Goal: Task Accomplishment & Management: Manage account settings

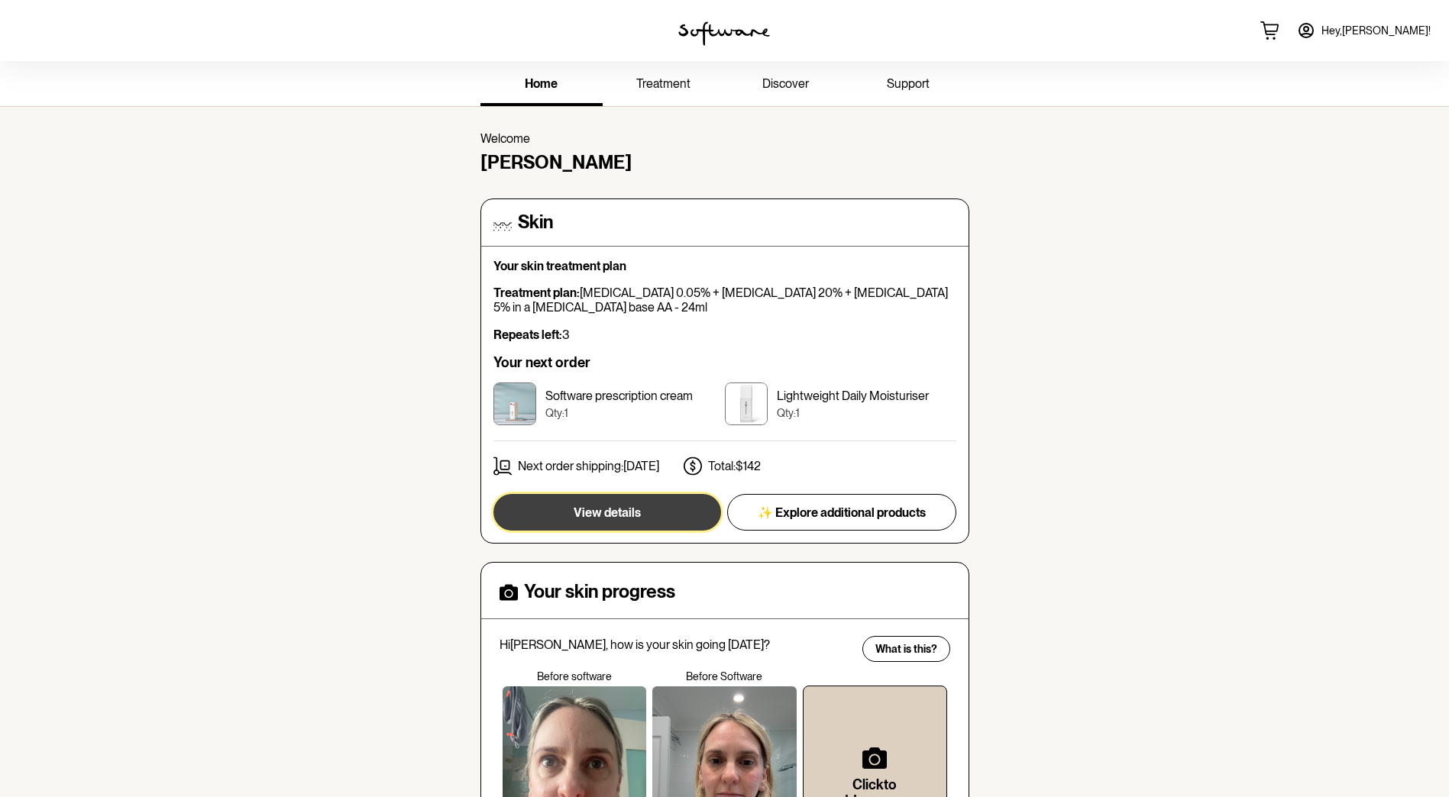
click at [570, 510] on button "View details" at bounding box center [607, 512] width 228 height 37
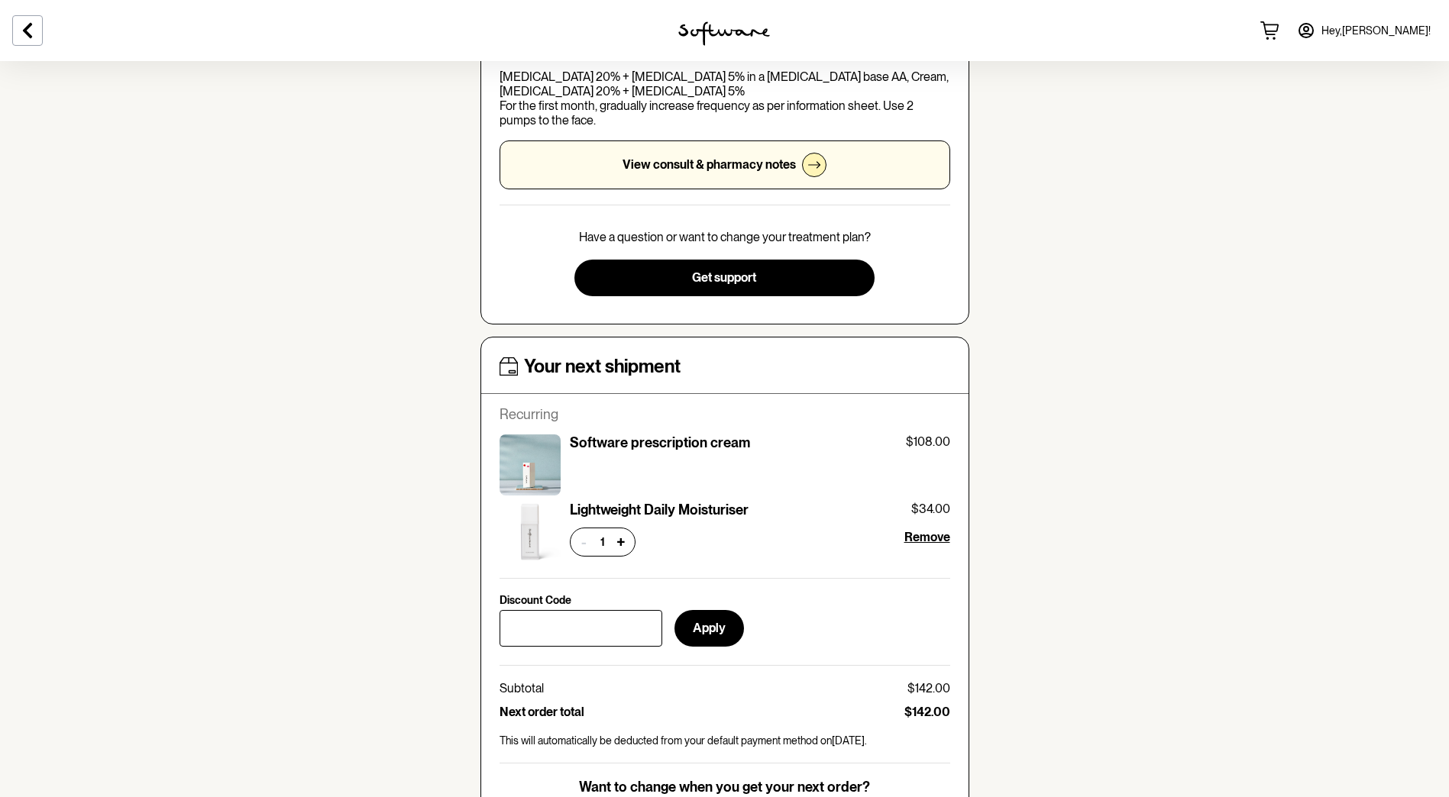
scroll to position [382, 0]
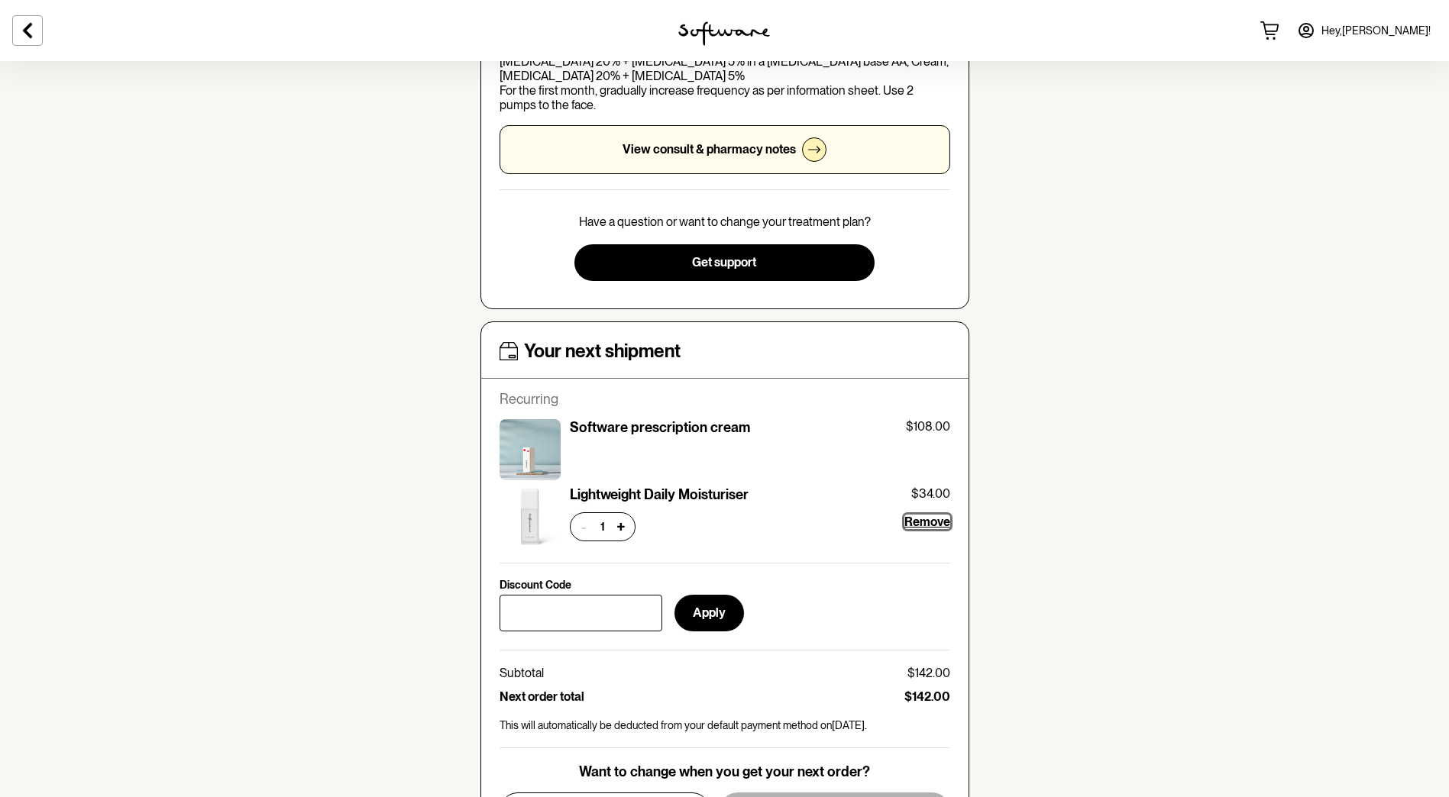
click at [923, 525] on span "Remove" at bounding box center [927, 522] width 46 height 15
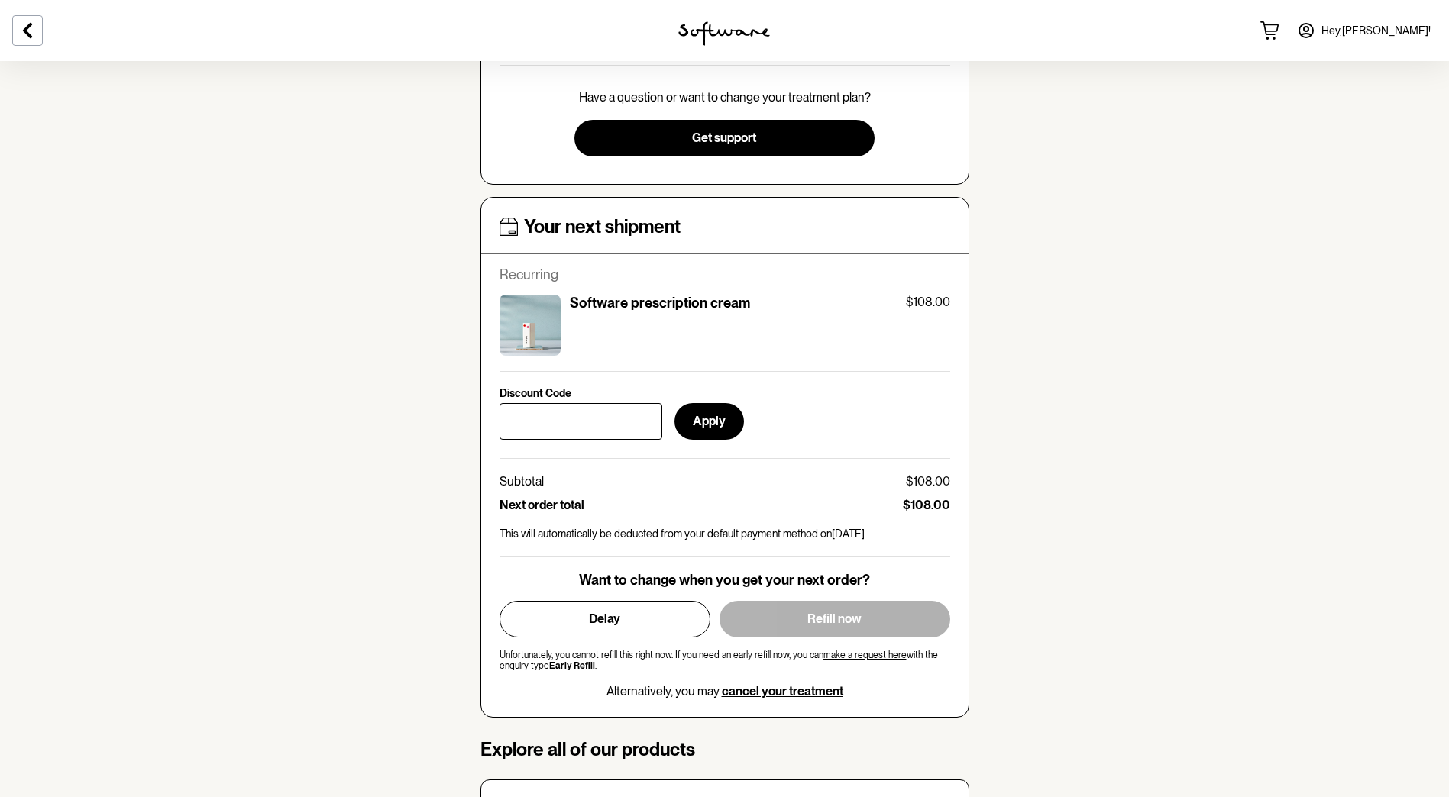
scroll to position [535, 0]
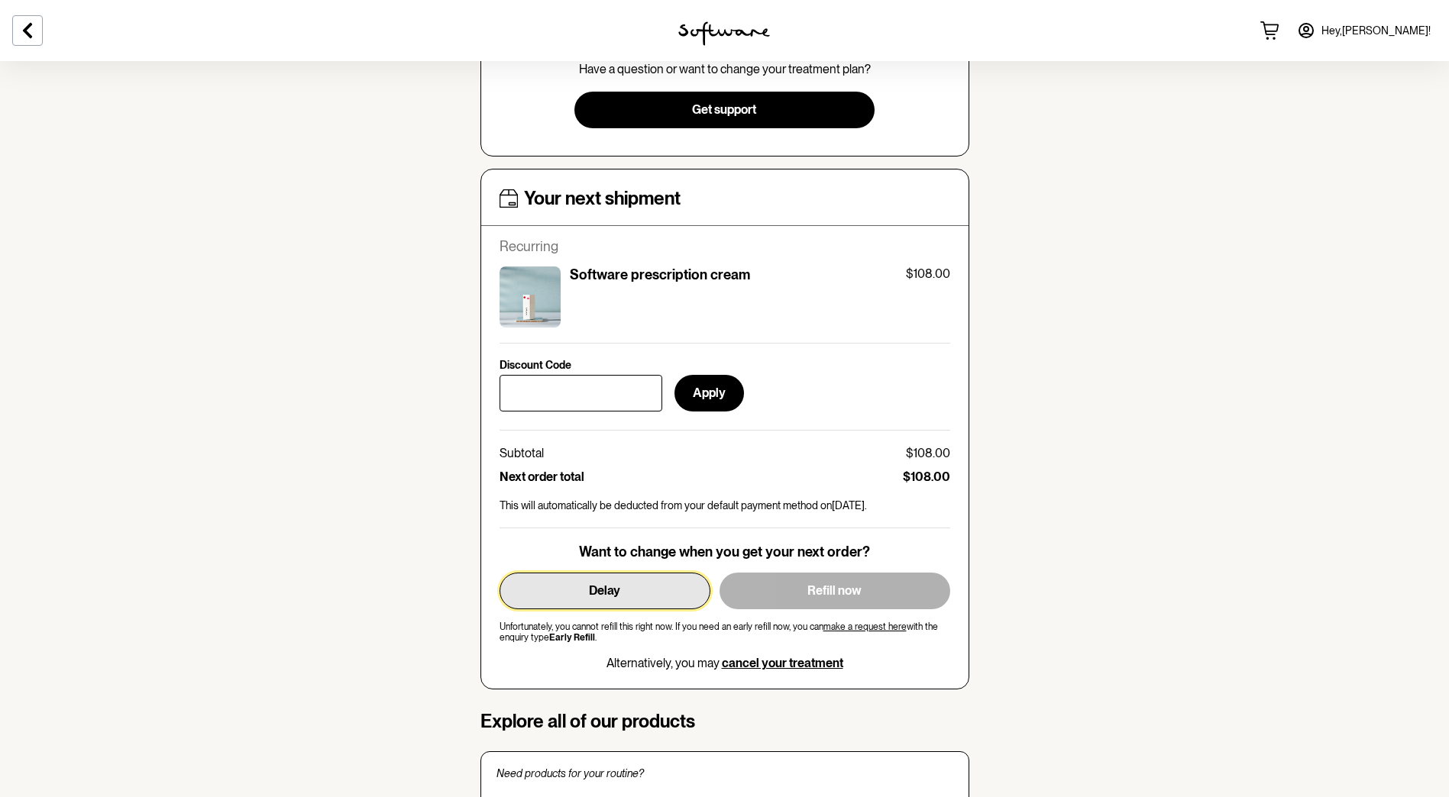
click at [580, 593] on button "Delay" at bounding box center [604, 591] width 211 height 37
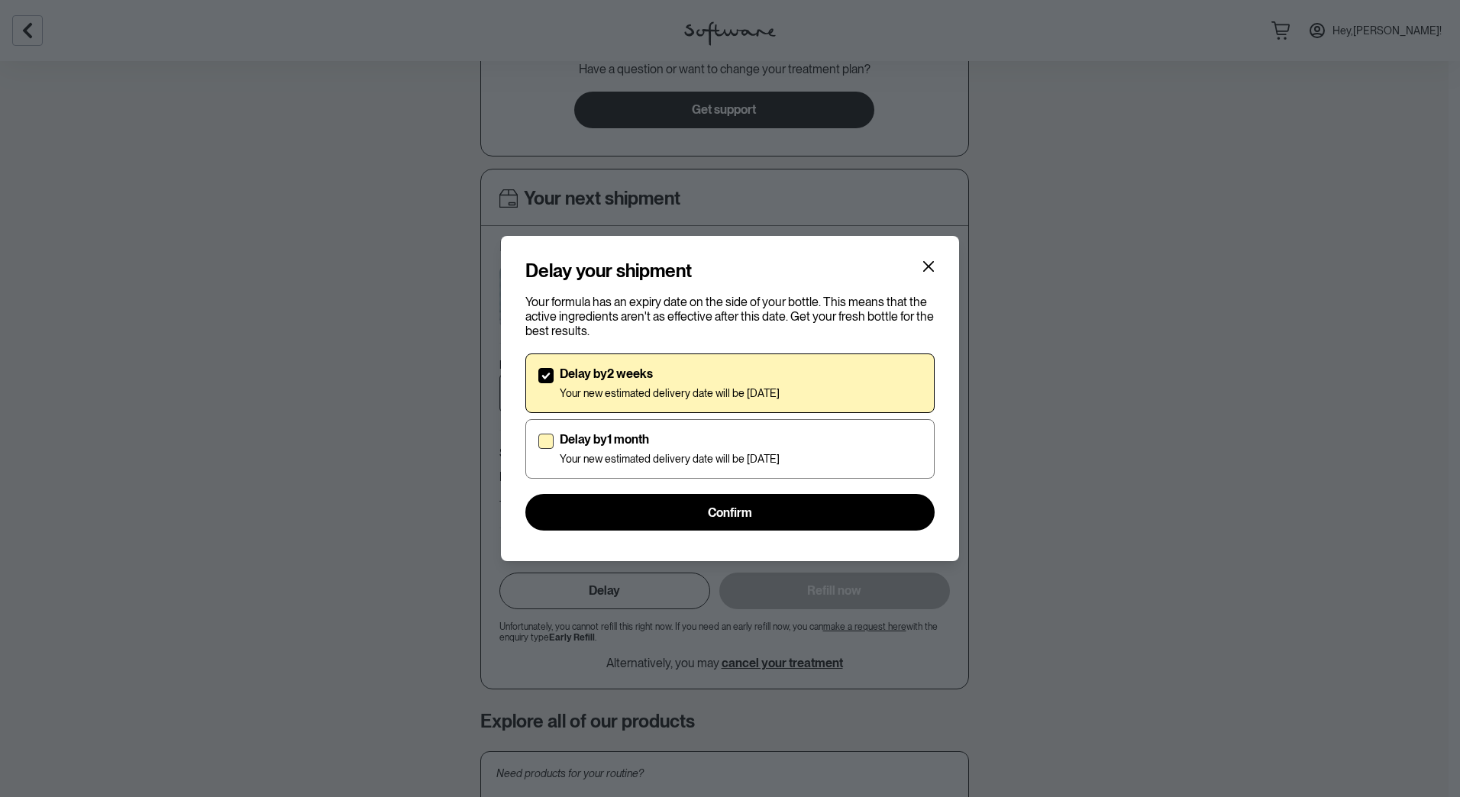
click at [549, 441] on span at bounding box center [545, 441] width 15 height 15
click at [538, 449] on input "Delay by 1 month Your new estimated delivery date will be 11th Nov 2025" at bounding box center [538, 449] width 1 height 1
checkbox input "true"
checkbox input "false"
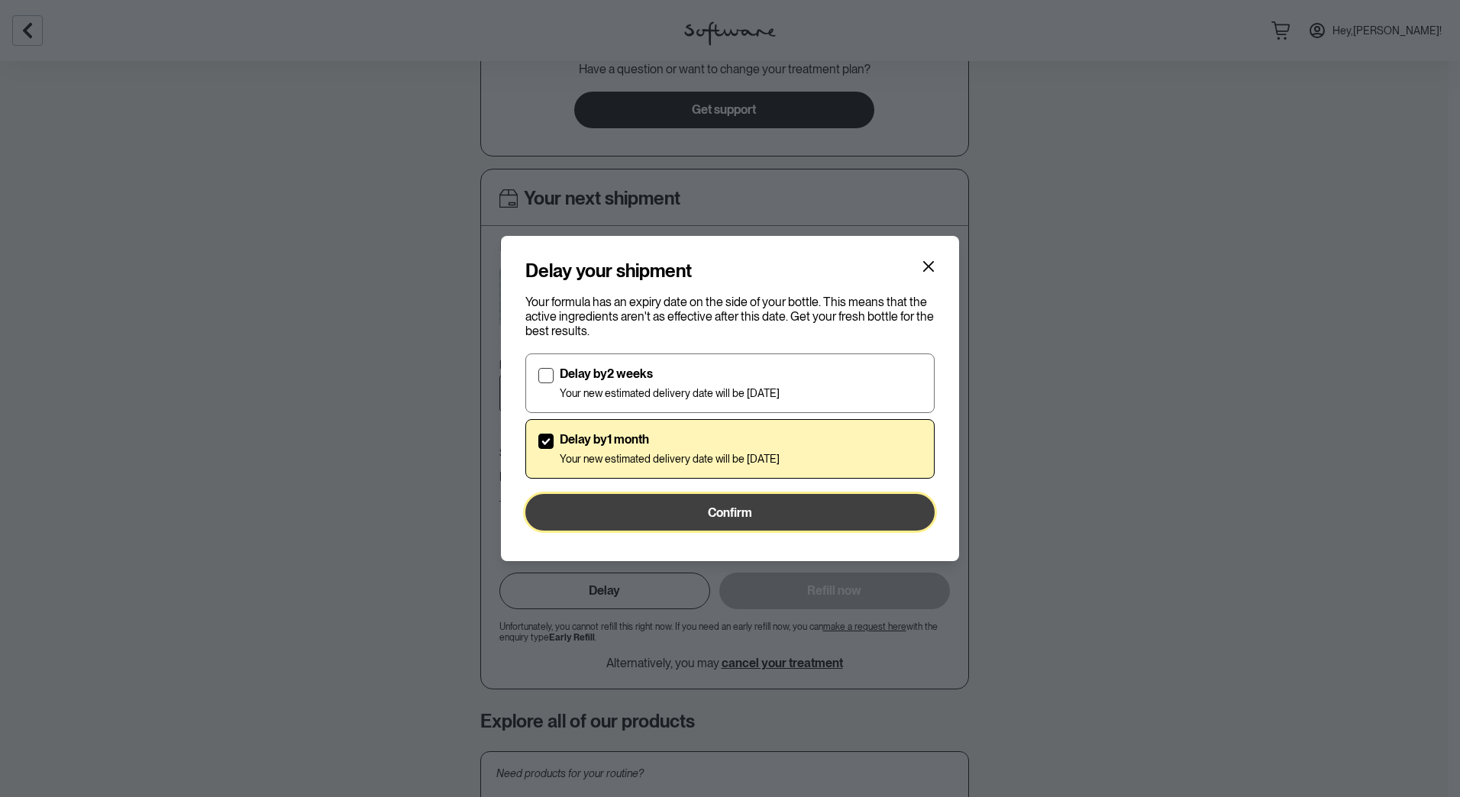
click at [702, 512] on button "Confirm" at bounding box center [729, 512] width 409 height 37
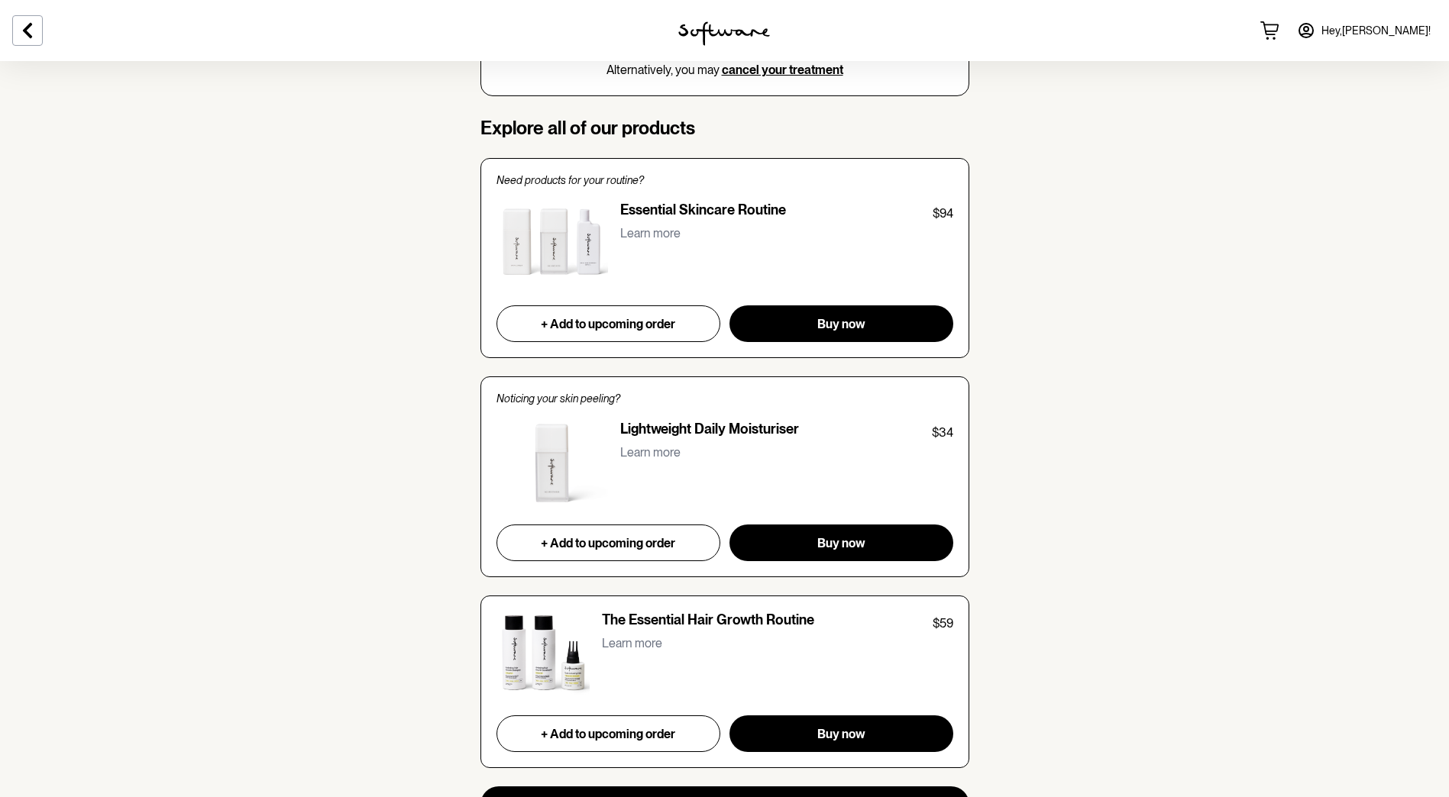
scroll to position [1146, 0]
